Goal: Find specific page/section: Find specific page/section

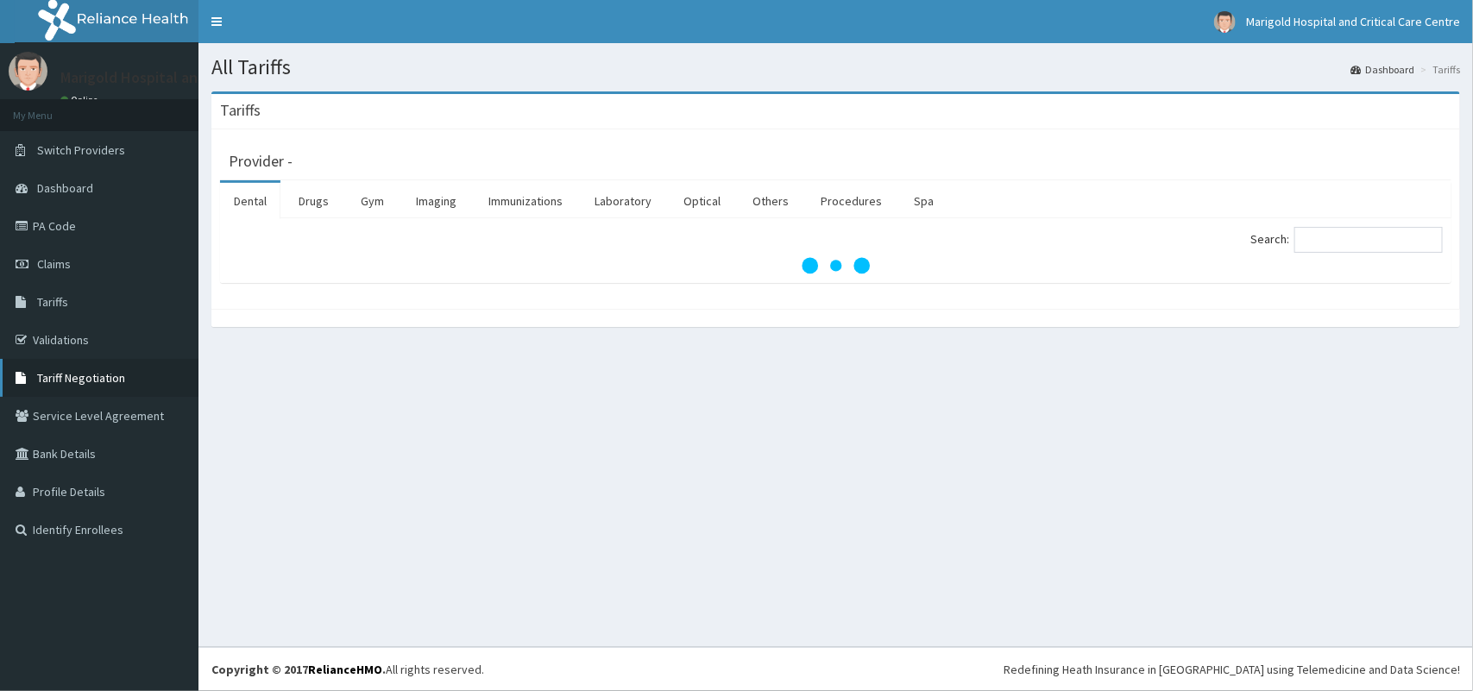
click at [97, 372] on span "Tariff Negotiation" at bounding box center [81, 378] width 88 height 16
